Goal: Task Accomplishment & Management: Manage account settings

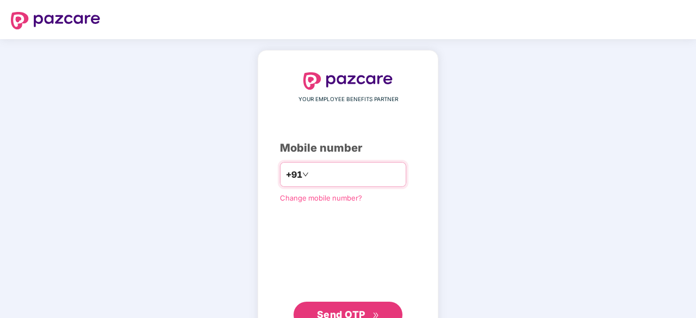
click at [329, 180] on input "number" at bounding box center [355, 174] width 89 height 17
type input "**********"
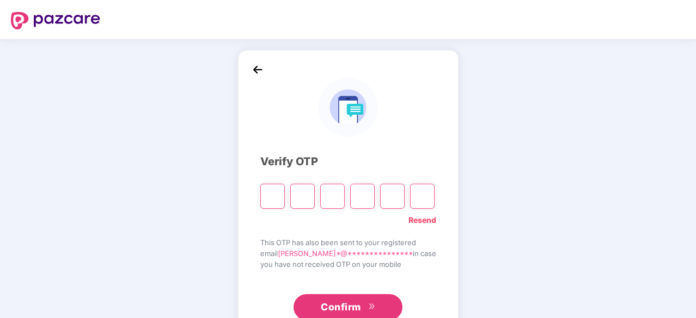
type input "*"
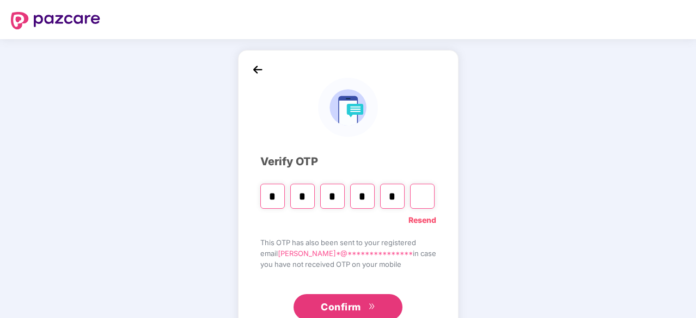
type input "*"
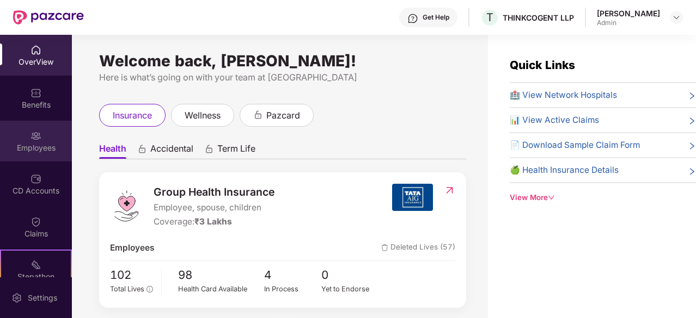
click at [49, 148] on div "Employees" at bounding box center [36, 148] width 72 height 11
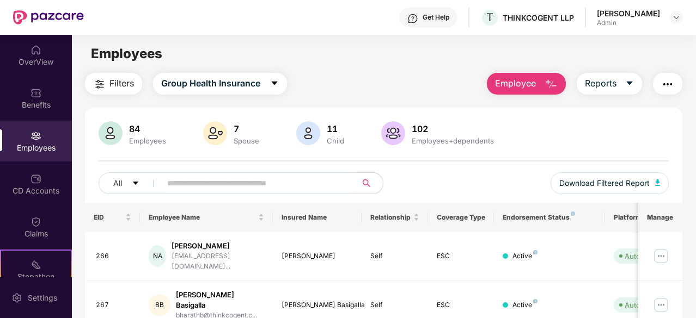
click at [548, 87] on img "button" at bounding box center [550, 84] width 13 height 13
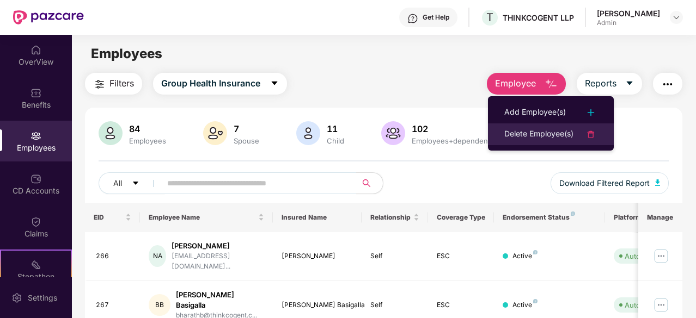
click at [546, 134] on div "Delete Employee(s)" at bounding box center [538, 134] width 69 height 13
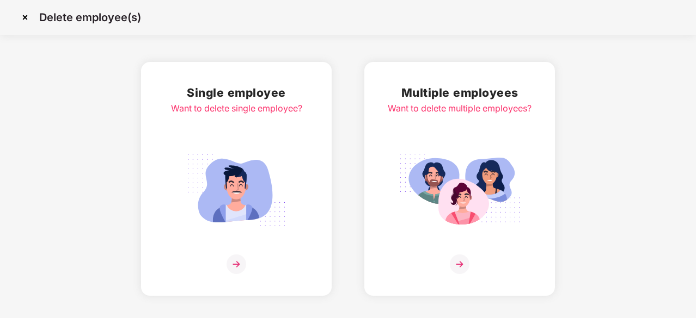
click at [239, 254] on div "Single employee Want to delete single employee?" at bounding box center [236, 179] width 131 height 191
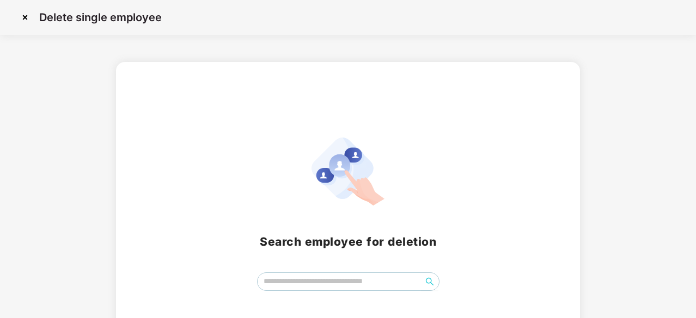
click at [286, 273] on span at bounding box center [348, 282] width 182 height 19
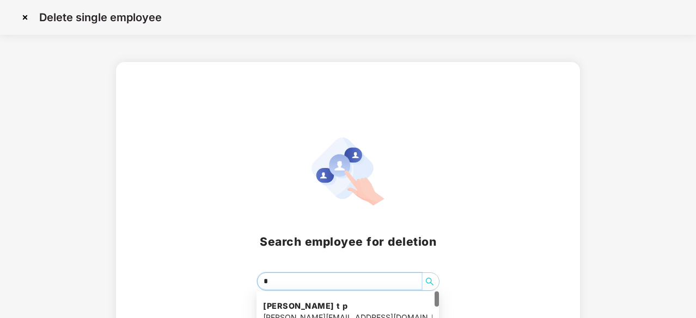
type input "**"
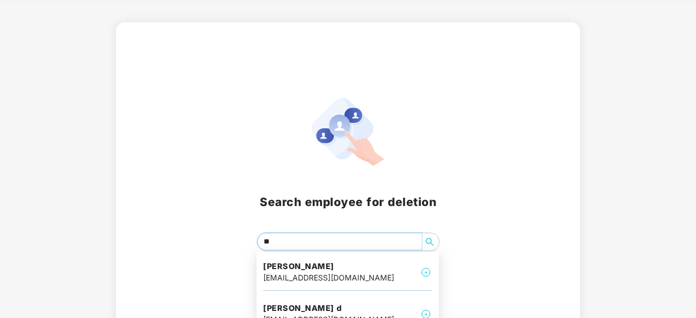
scroll to position [40, 0]
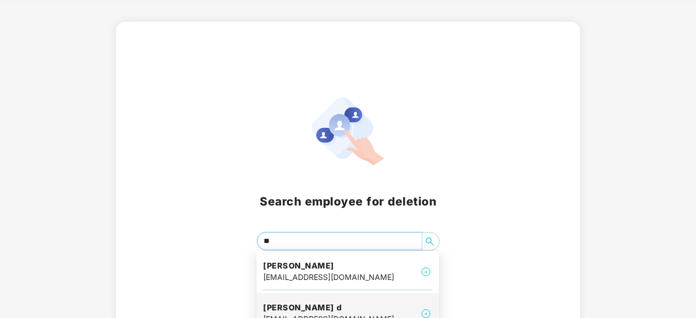
click at [293, 308] on h4 "[PERSON_NAME] d" at bounding box center [328, 308] width 131 height 11
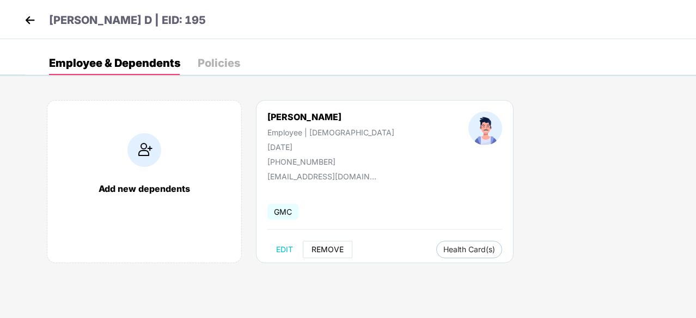
click at [337, 250] on span "REMOVE" at bounding box center [327, 249] width 32 height 9
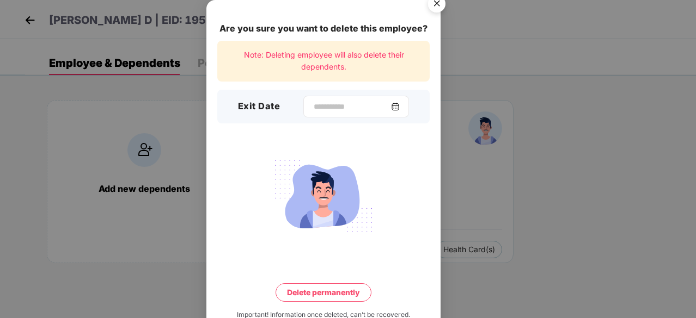
click at [397, 103] on img at bounding box center [395, 106] width 9 height 9
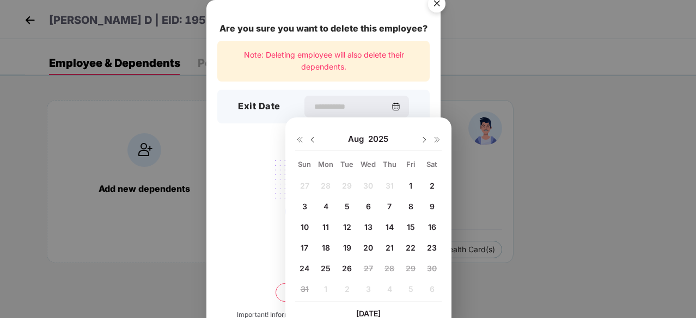
click at [386, 229] on span "14" at bounding box center [389, 227] width 8 height 9
type input "**********"
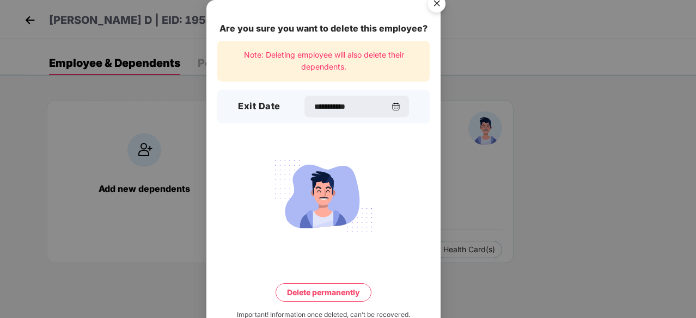
scroll to position [28, 0]
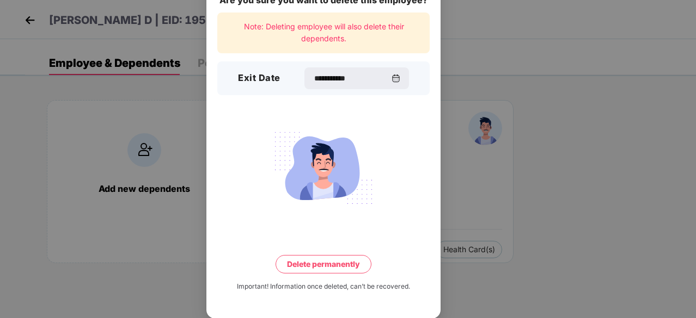
click at [351, 272] on button "Delete permanently" at bounding box center [323, 264] width 96 height 19
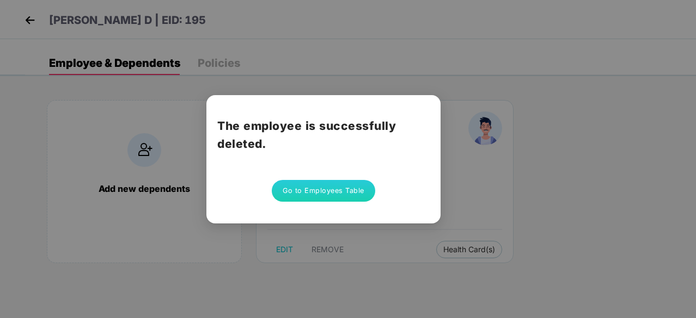
scroll to position [0, 0]
click at [344, 185] on button "Go to Employees Table" at bounding box center [323, 191] width 103 height 22
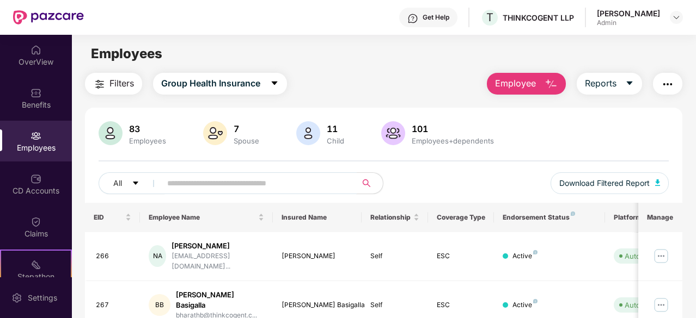
click at [339, 189] on input "text" at bounding box center [254, 183] width 175 height 16
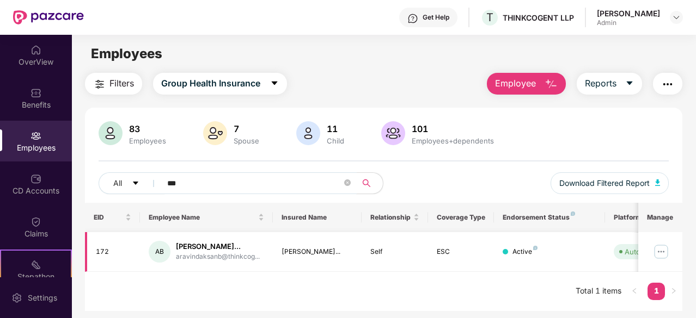
type input "***"
click at [661, 257] on img at bounding box center [660, 251] width 17 height 17
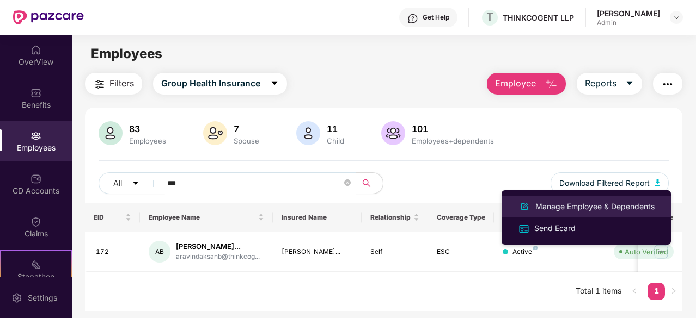
click at [583, 208] on div "Manage Employee & Dependents" at bounding box center [595, 207] width 124 height 12
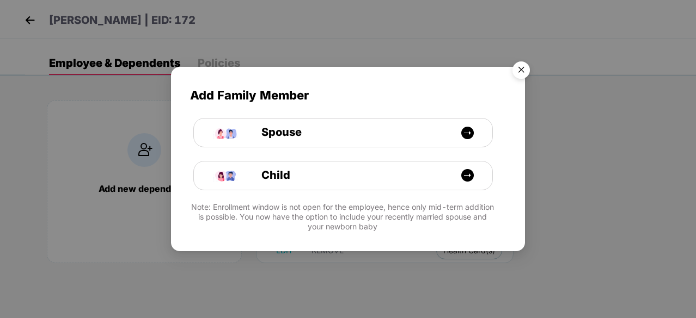
click at [520, 66] on img "Close" at bounding box center [521, 72] width 30 height 30
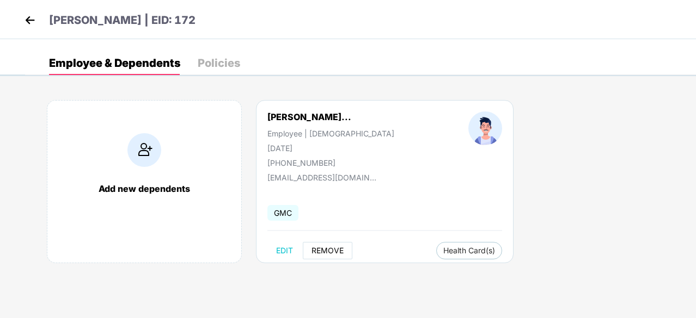
click at [336, 254] on span "REMOVE" at bounding box center [327, 251] width 32 height 9
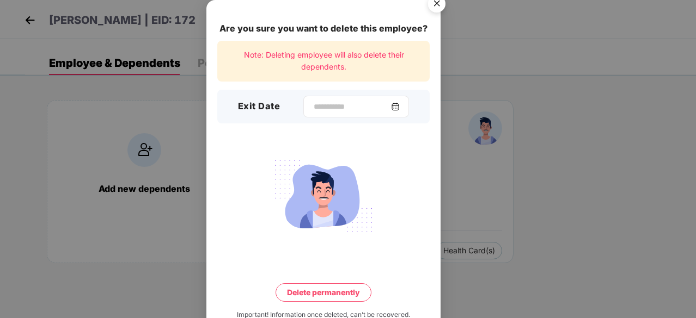
click at [406, 101] on div at bounding box center [356, 107] width 106 height 22
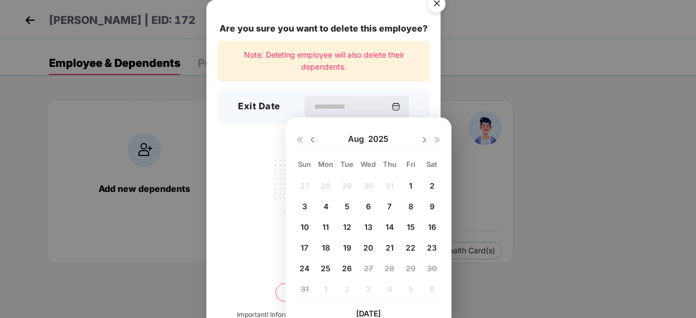
click at [413, 244] on span "22" at bounding box center [411, 247] width 10 height 9
type input "**********"
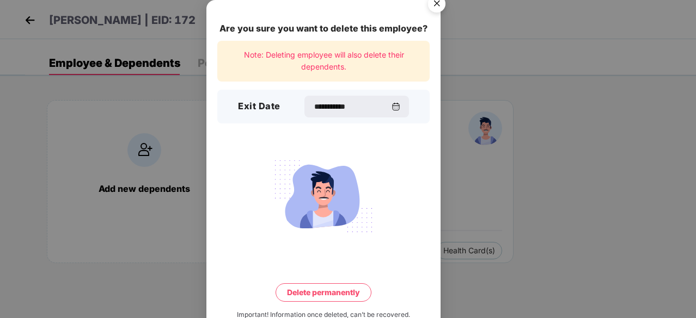
click at [363, 292] on button "Delete permanently" at bounding box center [323, 293] width 96 height 19
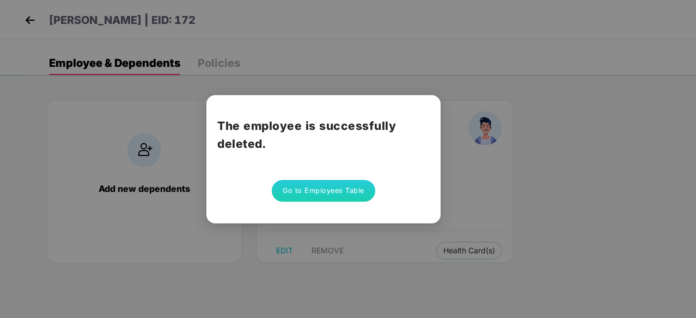
click at [342, 189] on button "Go to Employees Table" at bounding box center [323, 191] width 103 height 22
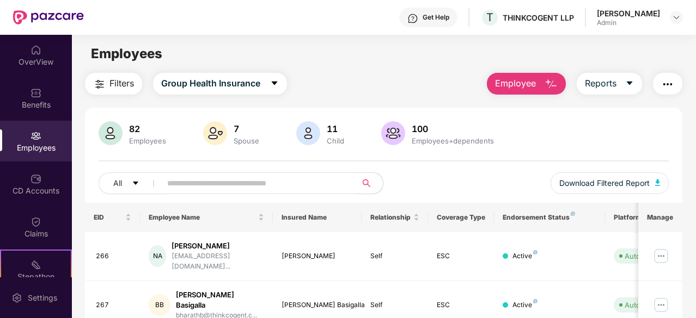
click at [320, 186] on input "text" at bounding box center [254, 183] width 175 height 16
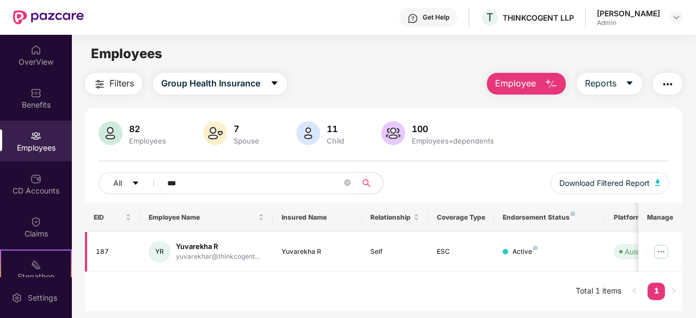
type input "***"
click at [662, 253] on img at bounding box center [660, 251] width 17 height 17
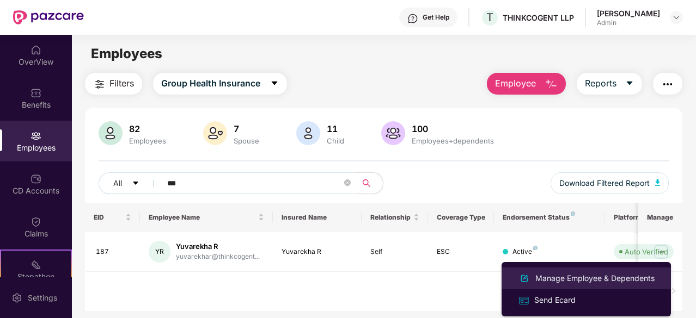
click at [616, 280] on div "Manage Employee & Dependents" at bounding box center [595, 279] width 124 height 12
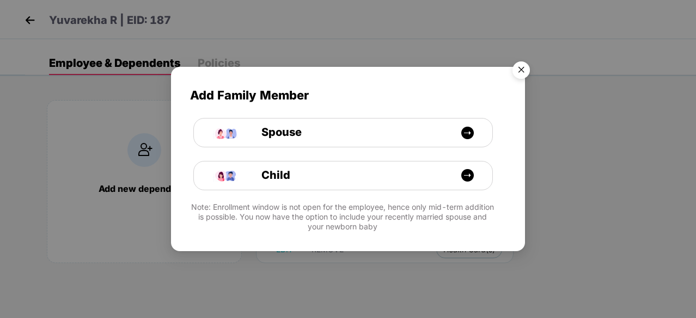
click at [527, 69] on img "Close" at bounding box center [521, 72] width 30 height 30
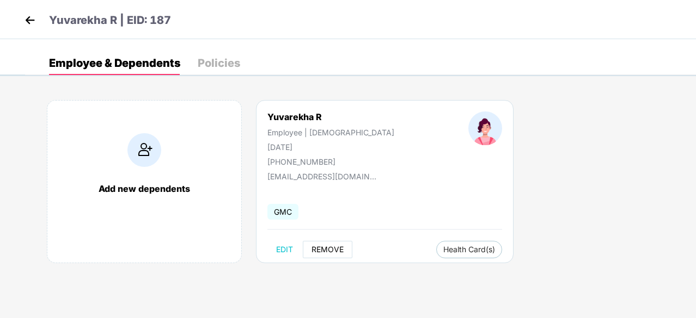
click at [329, 250] on span "REMOVE" at bounding box center [327, 249] width 32 height 9
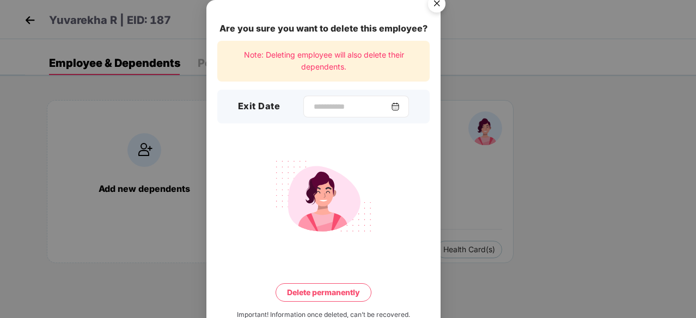
click at [405, 107] on div at bounding box center [356, 107] width 106 height 22
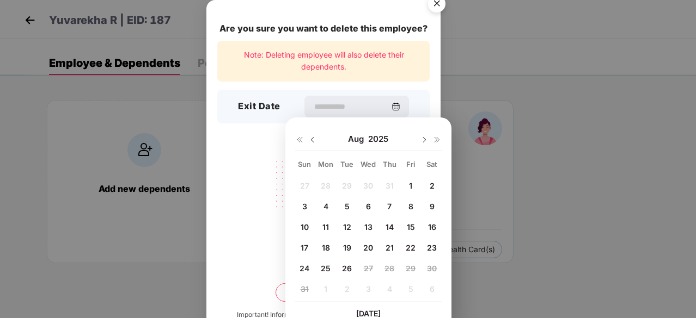
click at [315, 134] on div at bounding box center [306, 139] width 22 height 10
click at [309, 140] on img at bounding box center [312, 140] width 9 height 9
click at [390, 265] on span "31" at bounding box center [389, 268] width 8 height 9
type input "**********"
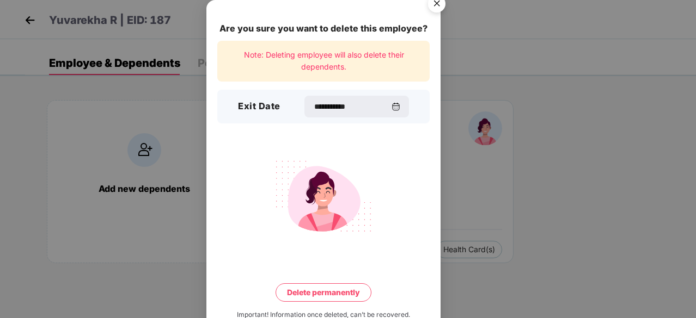
scroll to position [28, 0]
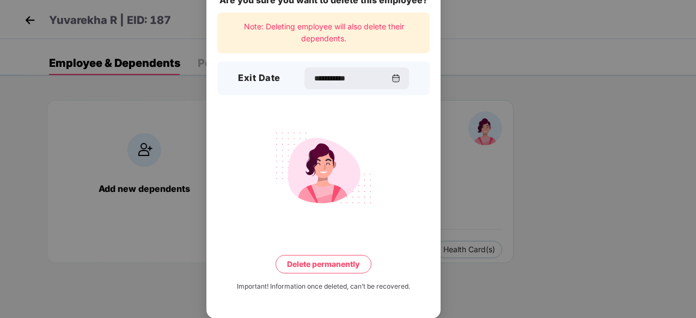
click at [351, 263] on button "Delete permanently" at bounding box center [323, 264] width 96 height 19
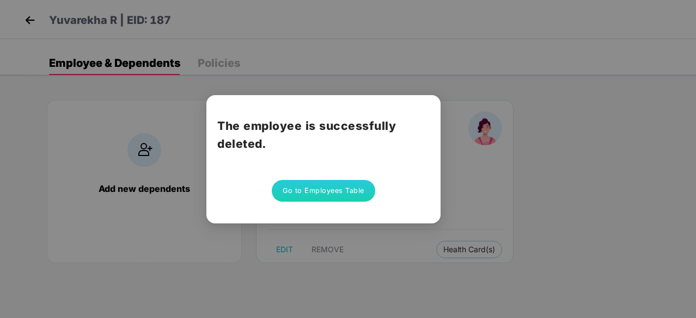
scroll to position [0, 0]
click at [357, 189] on button "Go to Employees Table" at bounding box center [323, 191] width 103 height 22
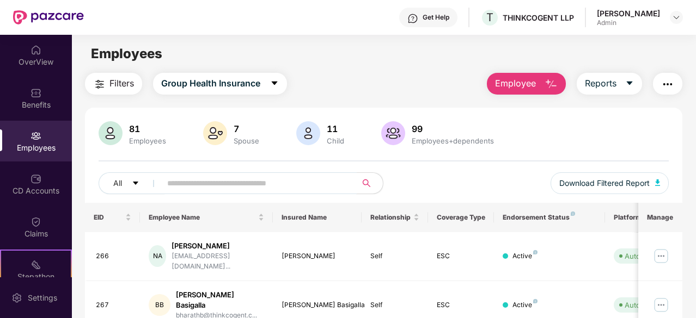
click at [268, 190] on input "text" at bounding box center [254, 183] width 175 height 16
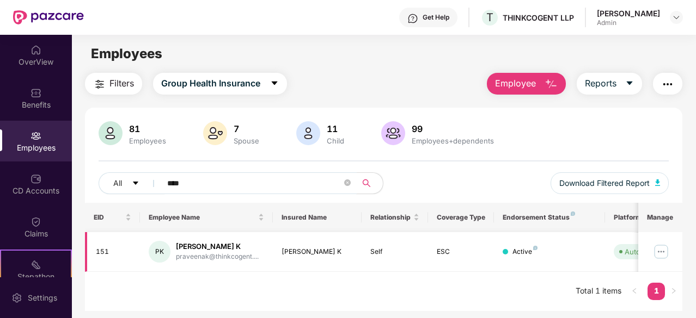
type input "****"
click at [574, 259] on td "Active" at bounding box center [549, 252] width 110 height 40
click at [659, 253] on img at bounding box center [660, 251] width 17 height 17
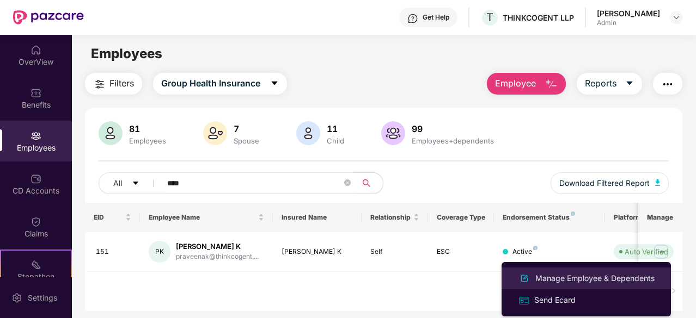
click at [585, 273] on div "Manage Employee & Dependents" at bounding box center [595, 279] width 124 height 12
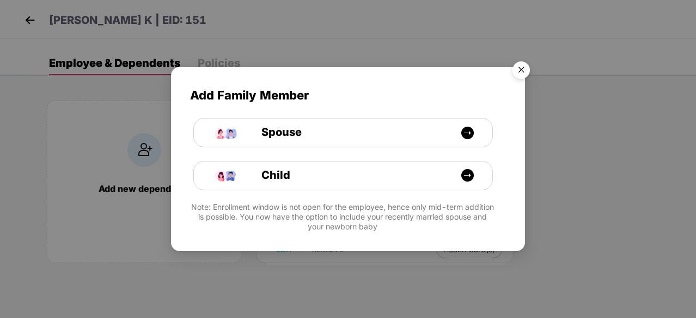
click at [519, 63] on img "Close" at bounding box center [521, 72] width 30 height 30
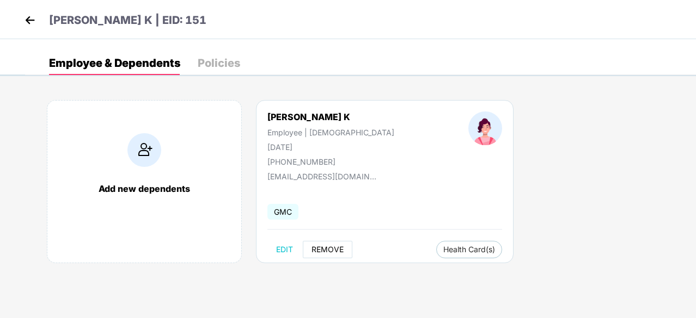
click at [332, 243] on button "REMOVE" at bounding box center [328, 249] width 50 height 17
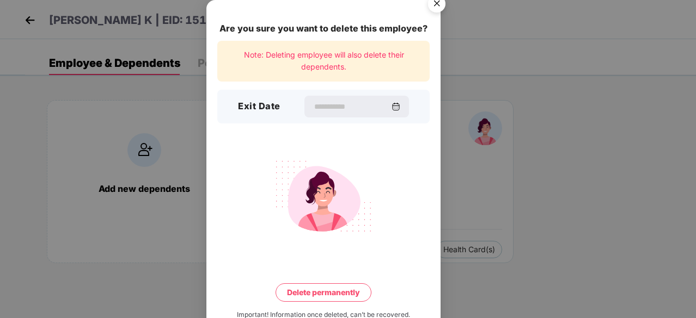
scroll to position [28, 0]
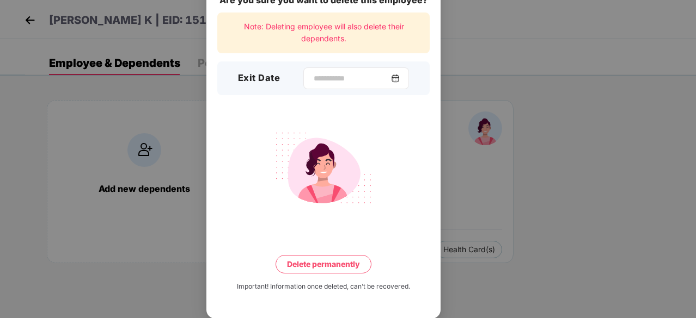
click at [401, 83] on div at bounding box center [356, 78] width 106 height 22
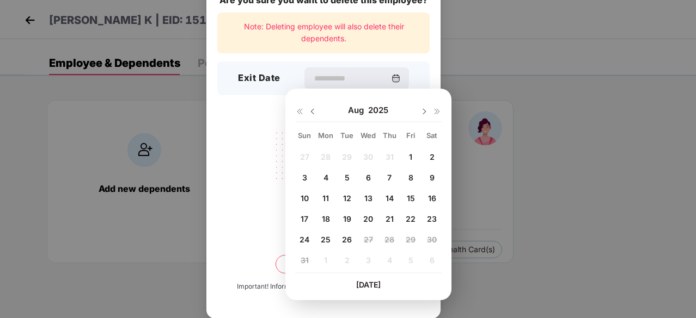
click at [390, 21] on div "Note: Deleting employee will also delete their dependents." at bounding box center [323, 33] width 212 height 41
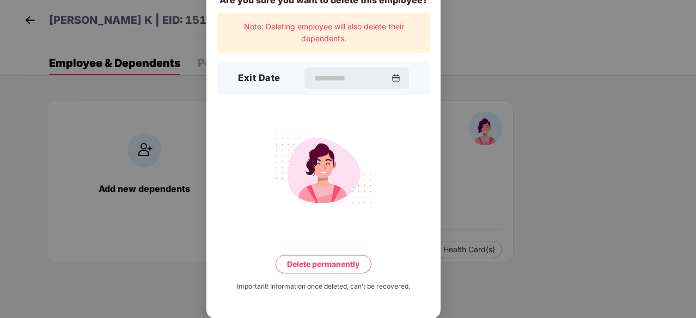
scroll to position [0, 0]
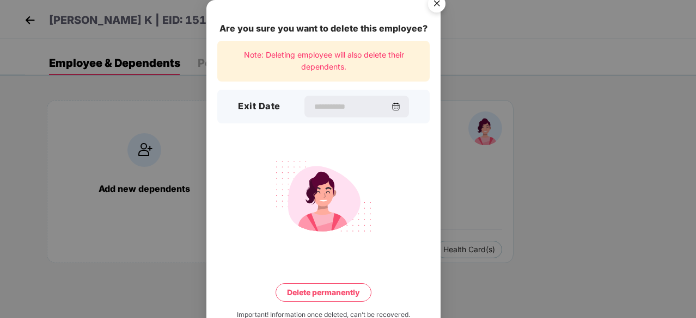
click at [439, 10] on img "Close" at bounding box center [436, 5] width 30 height 30
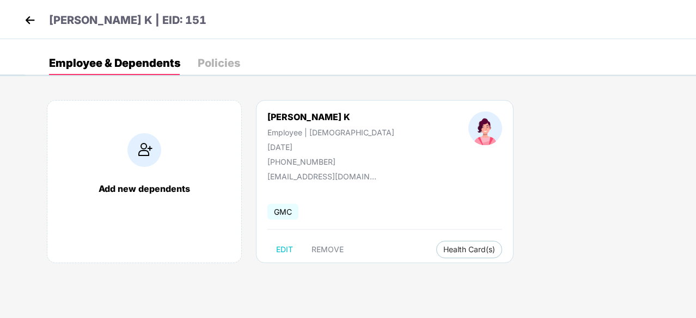
click at [34, 26] on img at bounding box center [30, 20] width 16 height 16
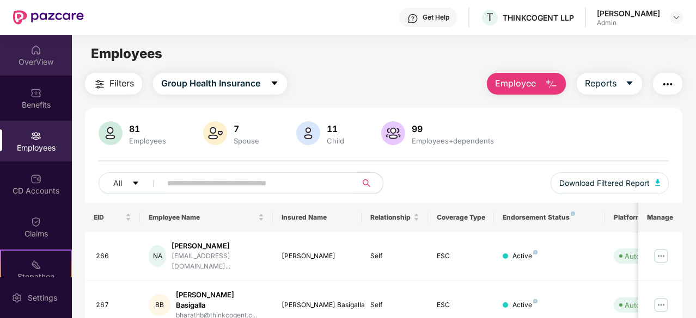
click at [37, 41] on div "OverView" at bounding box center [36, 55] width 72 height 41
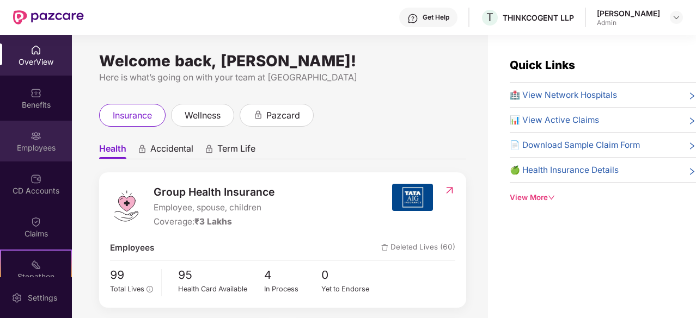
click at [56, 144] on div "Employees" at bounding box center [36, 148] width 72 height 11
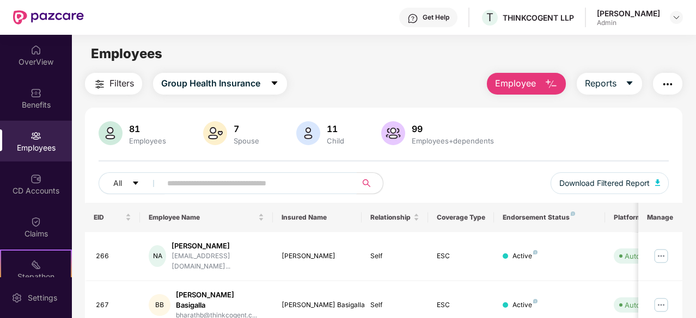
click at [292, 186] on input "text" at bounding box center [254, 183] width 175 height 16
click at [663, 249] on img at bounding box center [660, 256] width 17 height 17
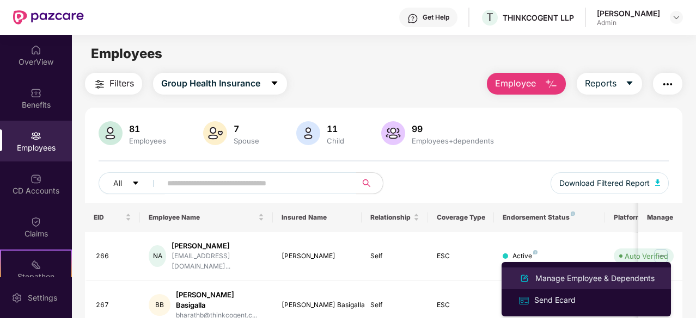
click at [573, 280] on div "Manage Employee & Dependents" at bounding box center [595, 279] width 124 height 12
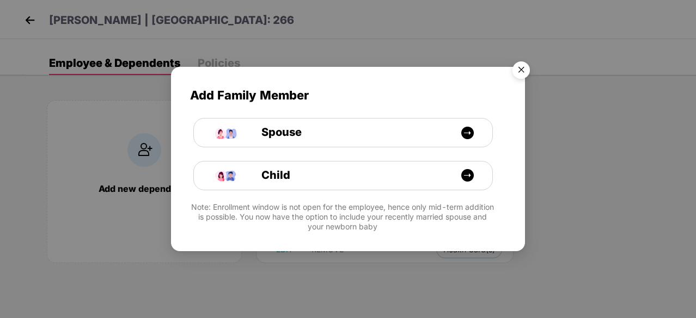
click at [520, 70] on img "Close" at bounding box center [521, 72] width 30 height 30
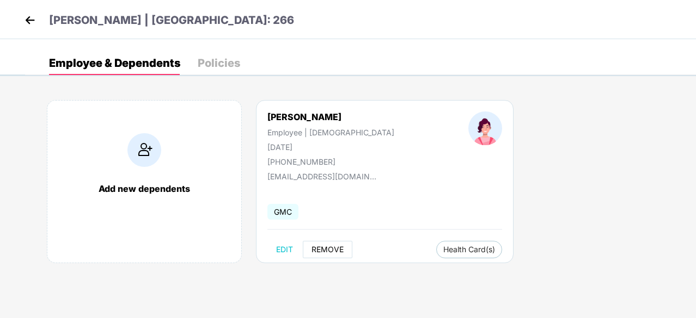
click at [327, 249] on span "REMOVE" at bounding box center [327, 249] width 32 height 9
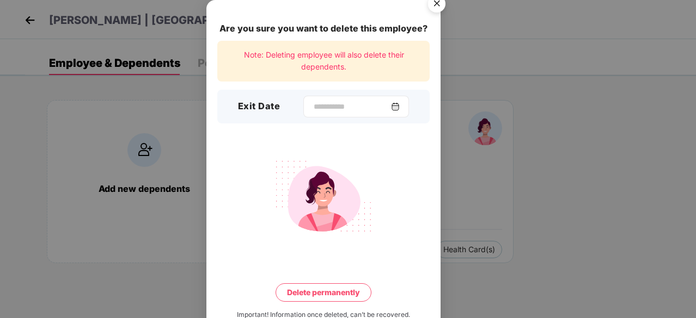
click at [400, 106] on img at bounding box center [395, 106] width 9 height 9
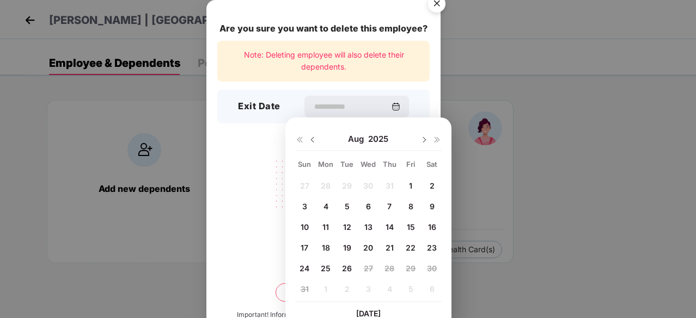
click at [373, 243] on div "20" at bounding box center [368, 247] width 16 height 16
type input "**********"
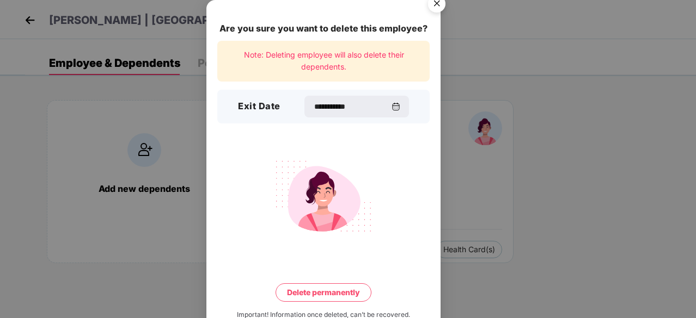
scroll to position [28, 0]
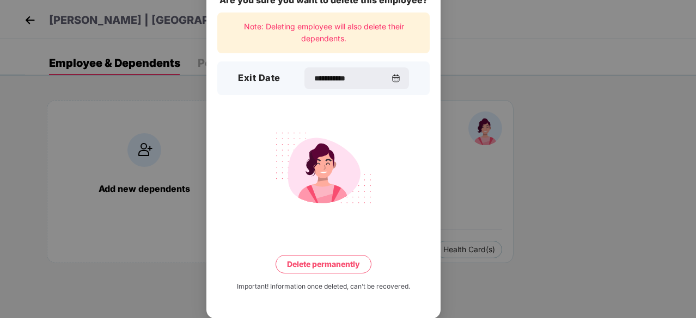
click at [341, 267] on button "Delete permanently" at bounding box center [323, 264] width 96 height 19
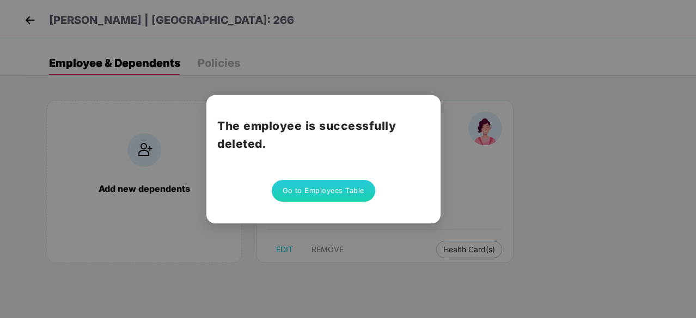
click at [360, 182] on button "Go to Employees Table" at bounding box center [323, 191] width 103 height 22
